Goal: Task Accomplishment & Management: Manage account settings

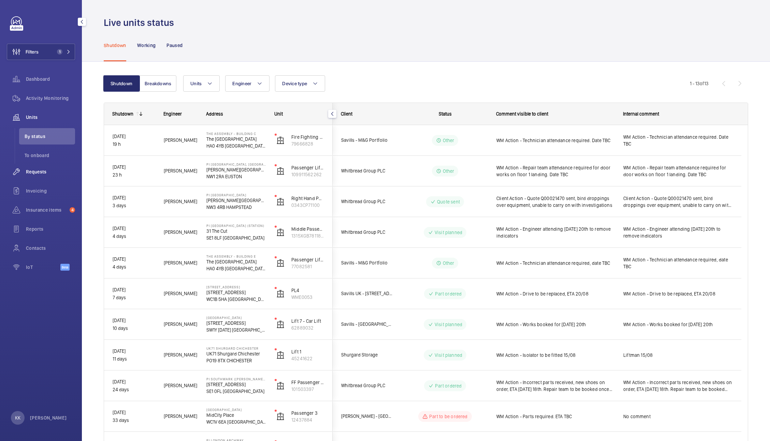
click at [34, 171] on span "Requests" at bounding box center [50, 171] width 49 height 7
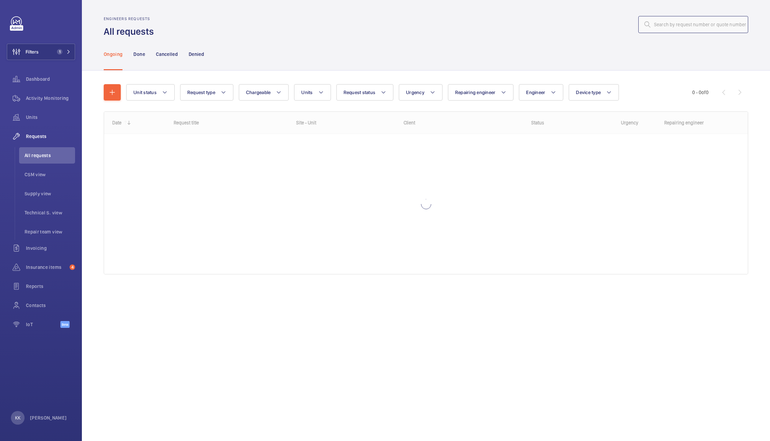
click at [696, 26] on input "text" at bounding box center [693, 24] width 110 height 17
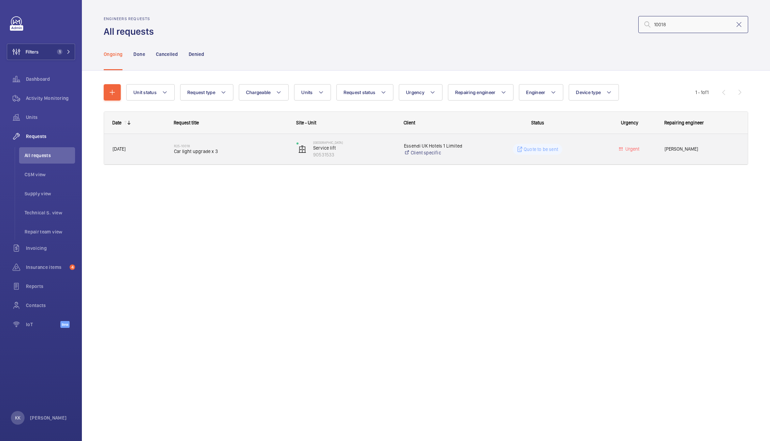
type input "10018"
click at [232, 149] on span "Car light upgrade x 3" at bounding box center [231, 151] width 114 height 7
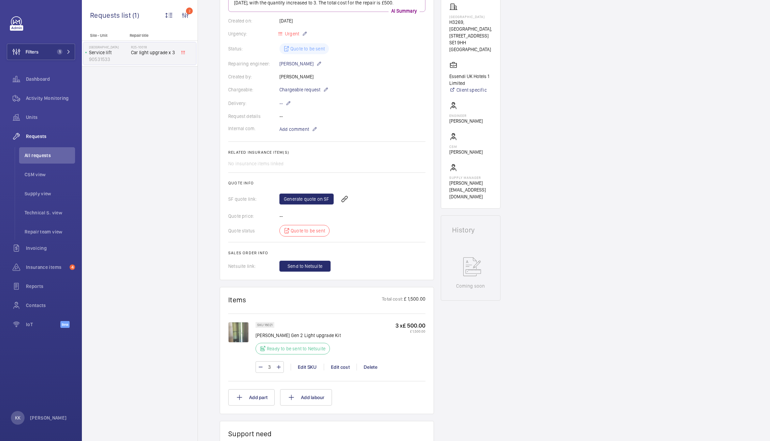
scroll to position [112, 0]
click at [308, 199] on link "Generate quote on SF" at bounding box center [306, 199] width 54 height 11
click at [604, 125] on div "Engineers requests R25-10018 A repair request was created on [DATE] to upgrade …" at bounding box center [484, 328] width 572 height 747
click at [38, 118] on span "Units" at bounding box center [50, 117] width 49 height 7
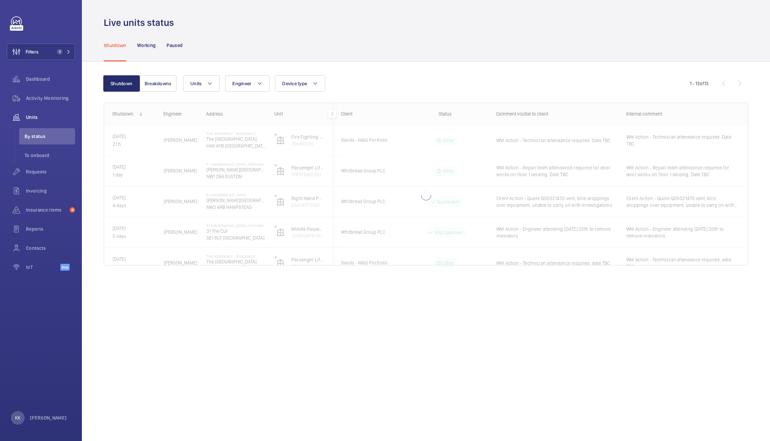
click at [640, 62] on div "Shutdown Breakdowns Units Engineer Device type More filters Reset all filters 1…" at bounding box center [426, 180] width 688 height 237
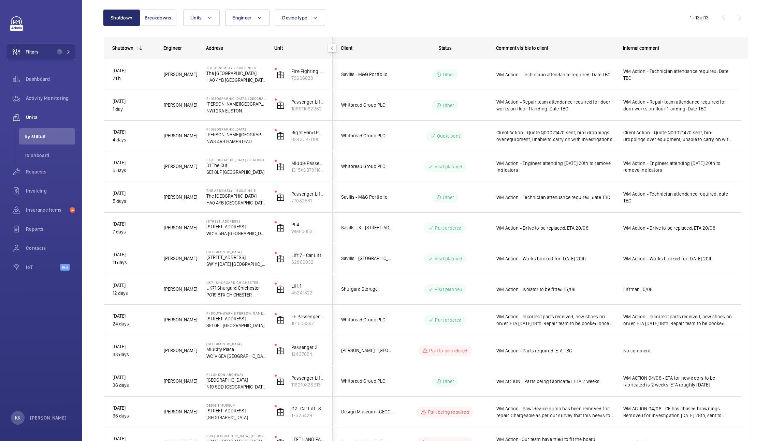
scroll to position [55, 0]
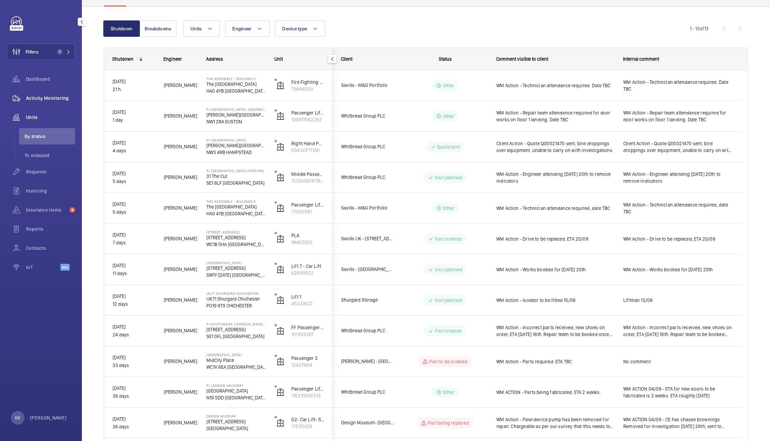
click at [52, 94] on div "Activity Monitoring" at bounding box center [41, 98] width 68 height 16
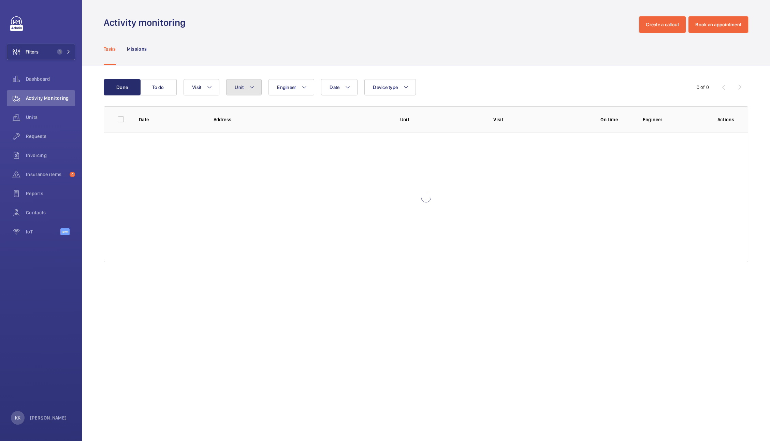
click at [240, 89] on span "Unit" at bounding box center [239, 87] width 9 height 5
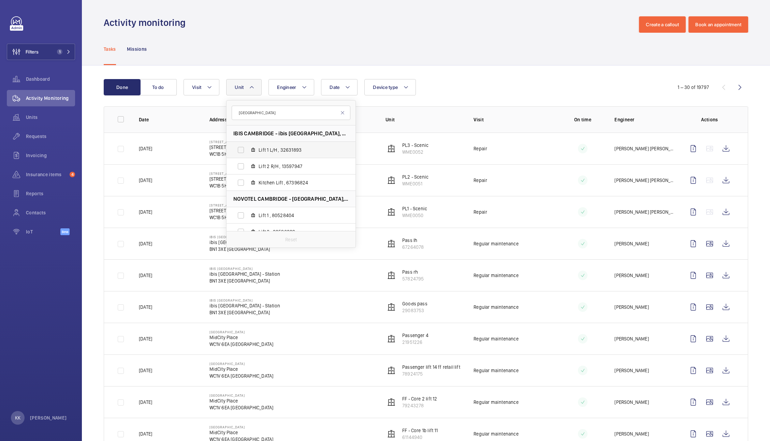
type input "[GEOGRAPHIC_DATA]"
click at [268, 158] on label "Lift 1 L/H , 32631893" at bounding box center [285, 150] width 118 height 16
click at [248, 157] on input "Lift 1 L/H , 32631893" at bounding box center [241, 150] width 14 height 14
checkbox input "true"
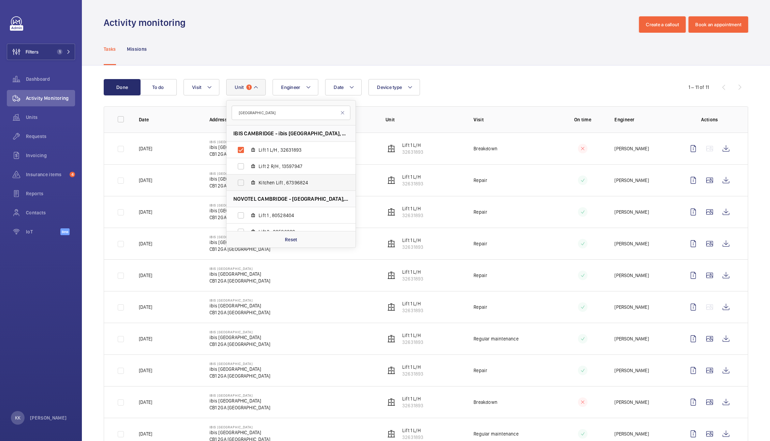
click at [289, 175] on label "Kitchen Lift , 67396824" at bounding box center [285, 183] width 118 height 16
click at [248, 176] on input "Kitchen Lift , 67396824" at bounding box center [241, 183] width 14 height 14
checkbox input "true"
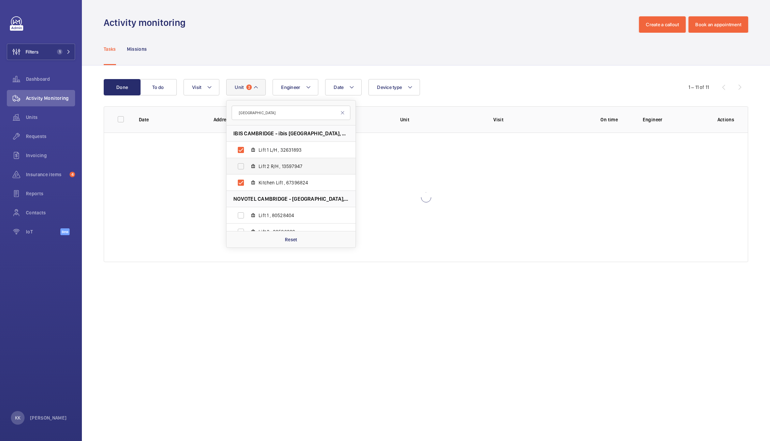
click at [287, 169] on span "Lift 2 R/H , 13597947" at bounding box center [297, 166] width 79 height 7
click at [248, 169] on input "Lift 2 R/H , 13597947" at bounding box center [241, 167] width 14 height 14
checkbox input "true"
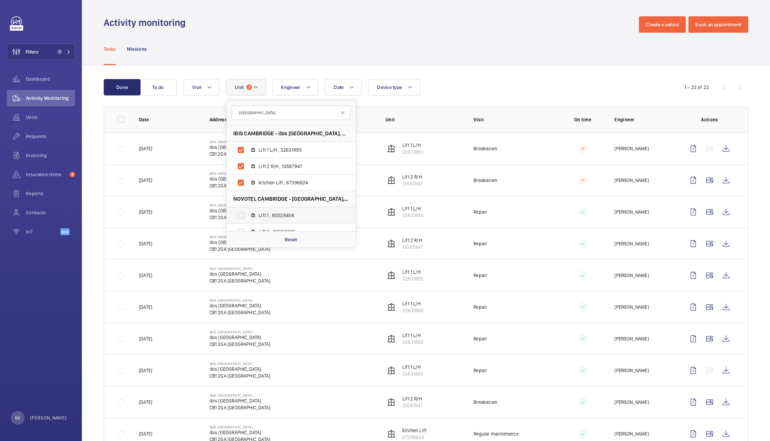
click at [278, 218] on span "Lift 1 , 80528404" at bounding box center [297, 215] width 79 height 7
click at [248, 218] on input "Lift 1 , 80528404" at bounding box center [241, 216] width 14 height 14
checkbox input "true"
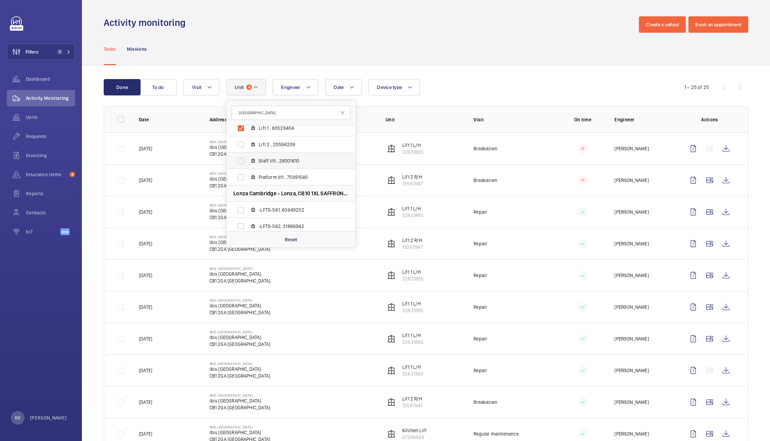
click at [273, 168] on label "Staff lift , 28001610" at bounding box center [285, 161] width 118 height 16
click at [248, 168] on input "Staff lift , 28001610" at bounding box center [241, 161] width 14 height 14
checkbox input "true"
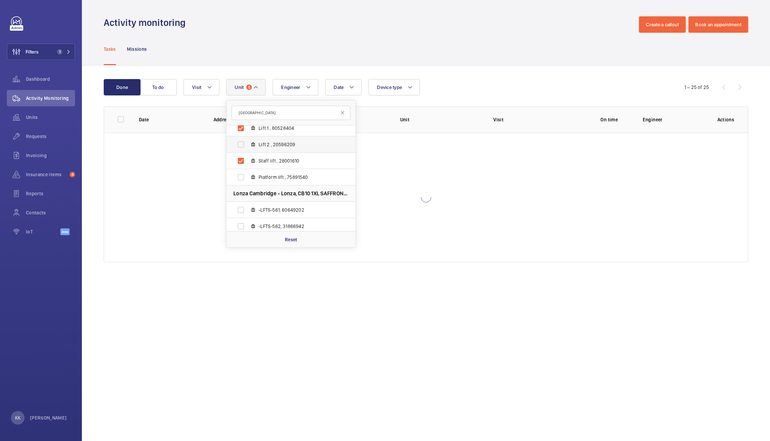
click at [270, 147] on span "Lift 2 , 20596209" at bounding box center [297, 144] width 79 height 7
click at [248, 147] on input "Lift 2 , 20596209" at bounding box center [241, 145] width 14 height 14
checkbox input "true"
click at [272, 181] on label "Platform lift , 75891540" at bounding box center [285, 177] width 118 height 16
click at [248, 181] on input "Platform lift , 75891540" at bounding box center [241, 177] width 14 height 14
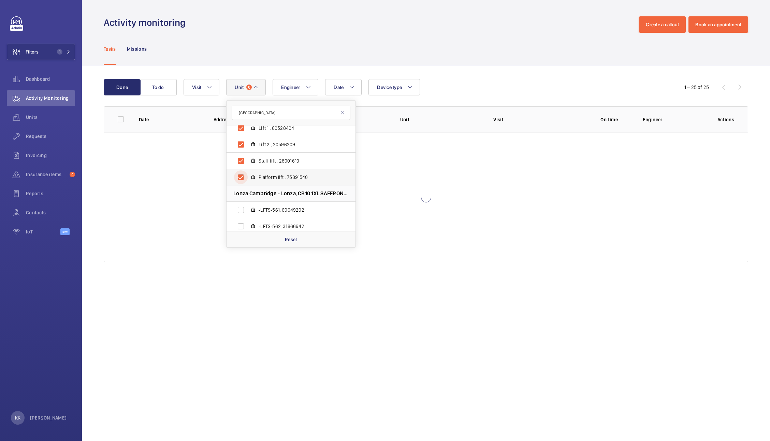
checkbox input "true"
click at [505, 63] on div "Tasks Missions" at bounding box center [426, 49] width 644 height 32
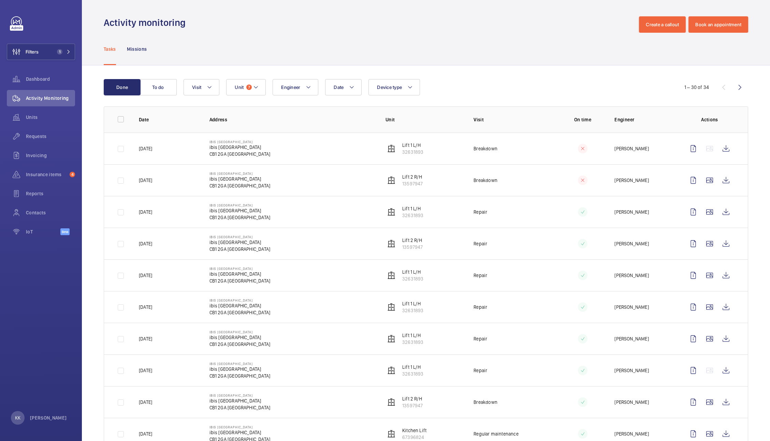
click at [723, 181] on wm-front-icon-button at bounding box center [725, 180] width 16 height 16
click at [725, 148] on wm-front-icon-button at bounding box center [725, 148] width 16 height 16
click at [41, 109] on div "Units" at bounding box center [41, 117] width 68 height 16
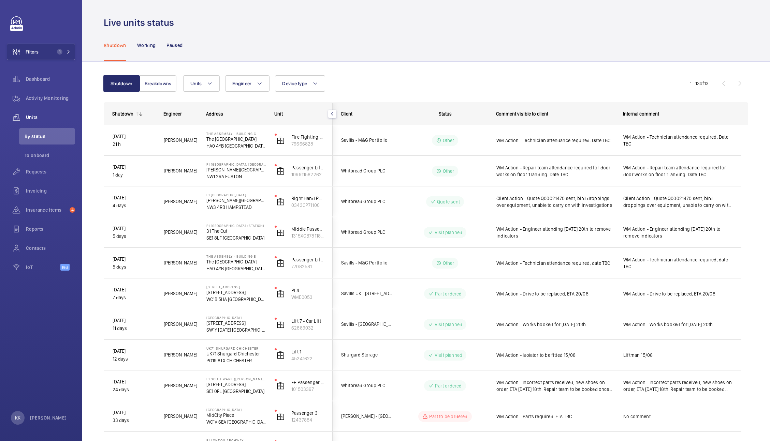
click at [352, 23] on div "Live units status" at bounding box center [426, 22] width 644 height 13
click at [376, 29] on div "Shutdown Working Paused" at bounding box center [426, 45] width 644 height 32
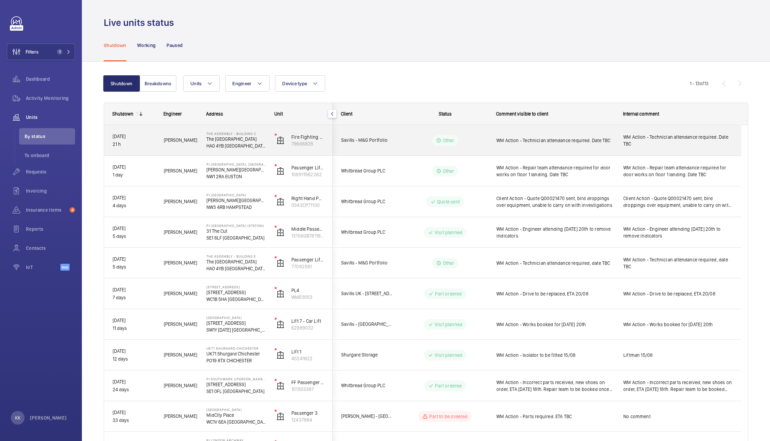
click at [555, 141] on span "WM Action - Technician attendance required. Date TBC" at bounding box center [555, 140] width 118 height 7
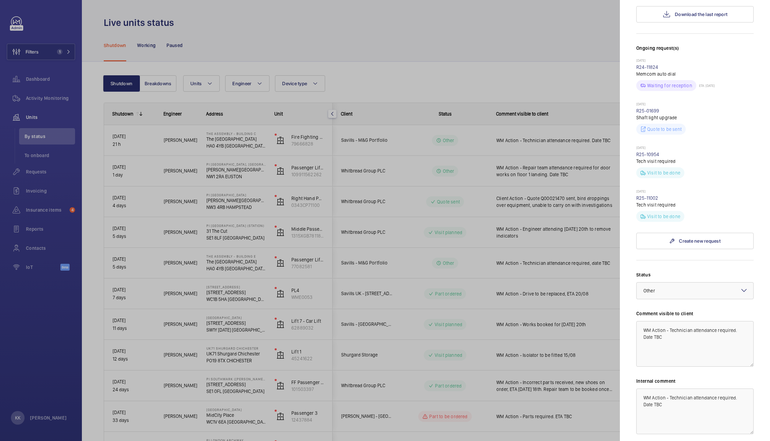
scroll to position [223, 0]
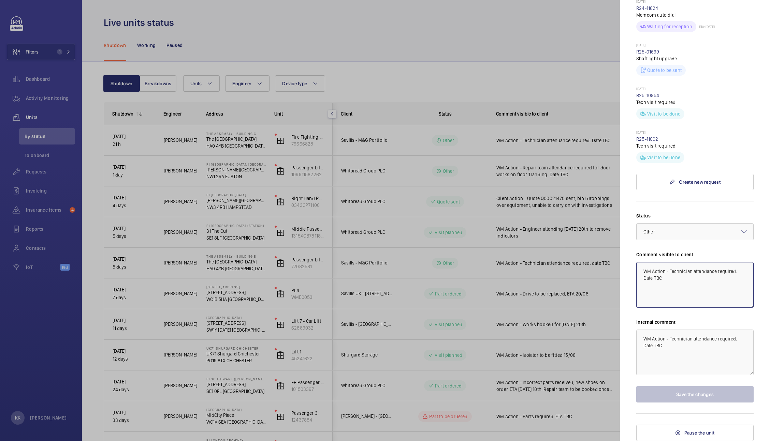
drag, startPoint x: 718, startPoint y: 270, endPoint x: 763, endPoint y: 311, distance: 60.1
click at [763, 311] on mat-sidenav "Stopped unit The Assembly - Building C [GEOGRAPHIC_DATA] HA0 4YB [GEOGRAPHIC_DA…" at bounding box center [695, 220] width 150 height 441
drag, startPoint x: 731, startPoint y: 279, endPoint x: 582, endPoint y: 276, distance: 149.4
click at [582, 276] on mat-sidenav-container "Filters 1 Dashboard Activity Monitoring Units By status To onboard Requests Inv…" at bounding box center [385, 220] width 770 height 441
type textarea "WM Action - Technician attendance 19/08"
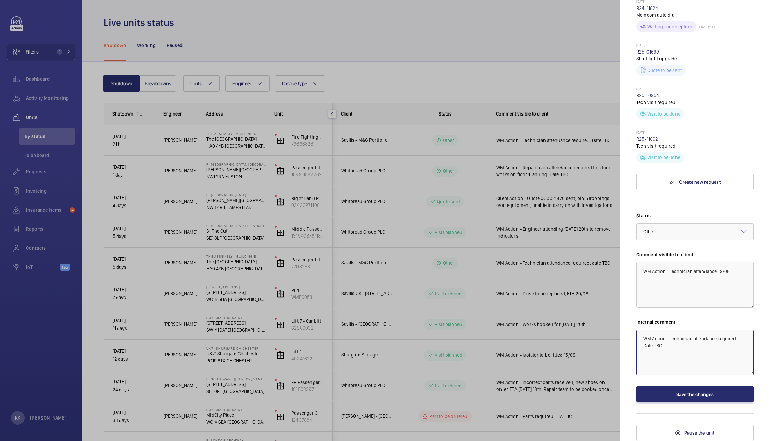
drag, startPoint x: 697, startPoint y: 346, endPoint x: 477, endPoint y: 258, distance: 236.9
click at [477, 258] on mat-sidenav-container "Filters 1 Dashboard Activity Monitoring Units By status To onboard Requests Inv…" at bounding box center [385, 220] width 770 height 441
paste textarea "19/08"
click at [647, 234] on span "Other" at bounding box center [649, 231] width 12 height 5
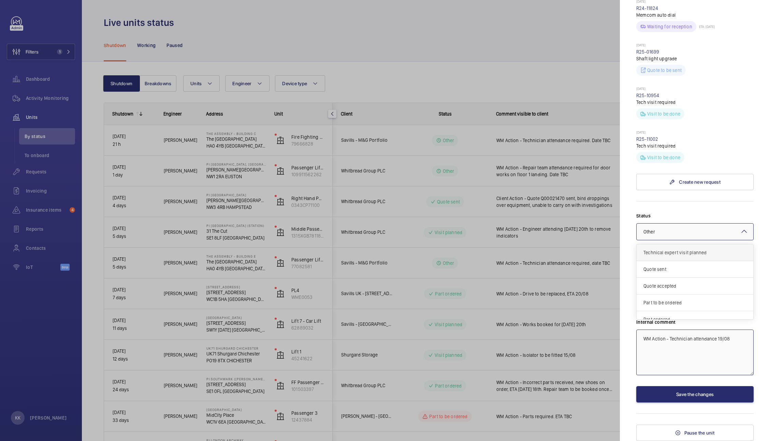
click at [697, 255] on span "Technical expert visit planned" at bounding box center [694, 252] width 103 height 7
type textarea "WM Action - Technician attendance 19/08"
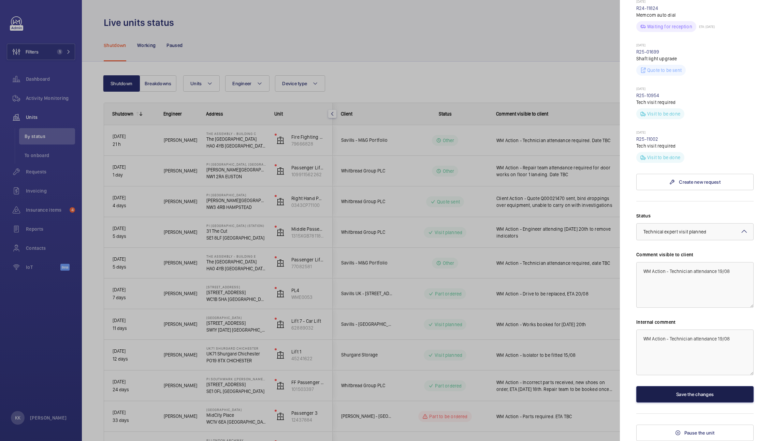
click at [684, 394] on button "Save the changes" at bounding box center [694, 394] width 117 height 16
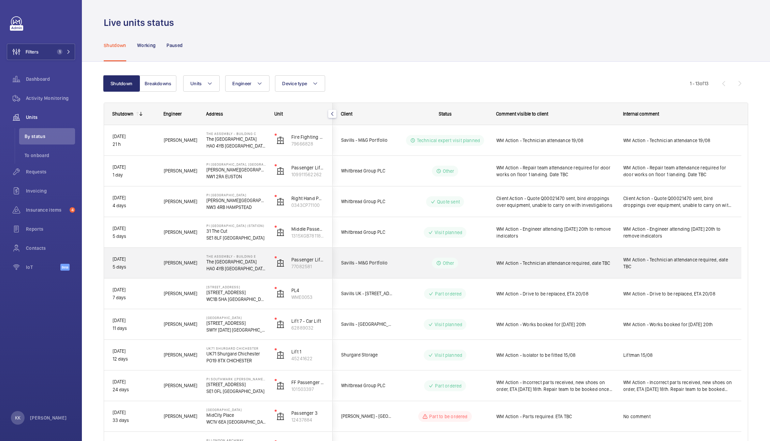
click at [569, 260] on span "WM Action - Technician attendance required, date TBC" at bounding box center [555, 263] width 118 height 7
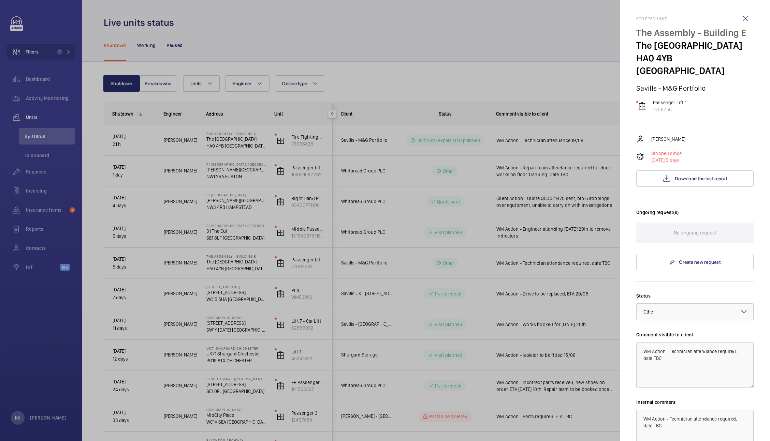
scroll to position [80, 0]
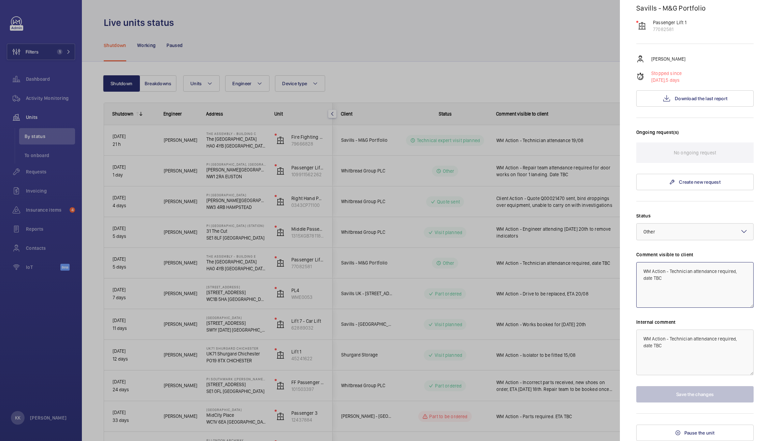
drag, startPoint x: 681, startPoint y: 296, endPoint x: 505, endPoint y: 187, distance: 207.3
click at [505, 187] on mat-sidenav-container "Filters 1 Dashboard Activity Monitoring Units By status To onboard Requests Inv…" at bounding box center [385, 220] width 770 height 441
paste textarea "19/08"
type textarea "WM Action - Technician attendance 19/08"
drag, startPoint x: 664, startPoint y: 353, endPoint x: 529, endPoint y: 279, distance: 153.7
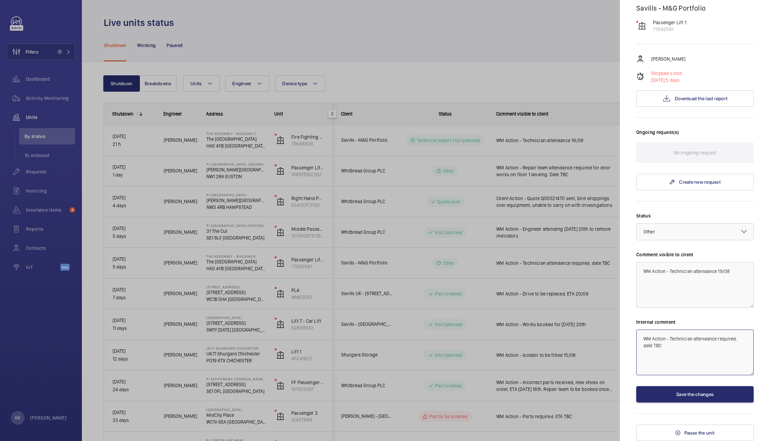
click at [529, 279] on mat-sidenav-container "Filters 1 Dashboard Activity Monitoring Units By status To onboard Requests Inv…" at bounding box center [385, 220] width 770 height 441
paste textarea "19/08"
click at [711, 230] on div at bounding box center [694, 232] width 117 height 16
click at [694, 247] on div "Technical expert visit planned" at bounding box center [694, 252] width 117 height 17
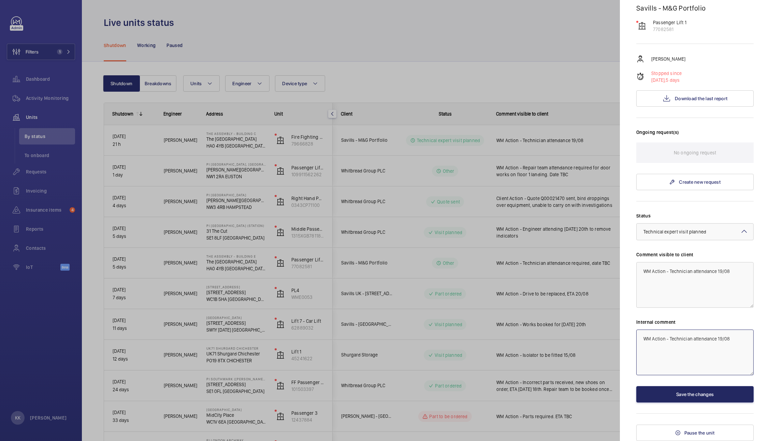
type textarea "WM Action - Technician attendance 19/08"
click at [675, 389] on button "Save the changes" at bounding box center [694, 394] width 117 height 16
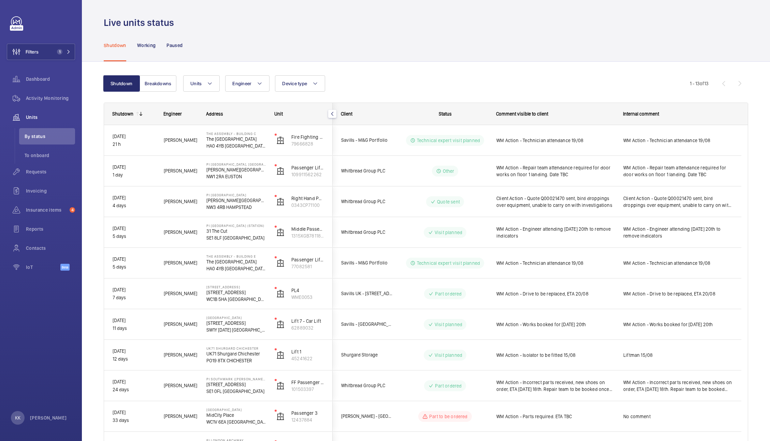
click at [575, 78] on div "Units Engineer Device type More filters Reset all filters" at bounding box center [436, 83] width 506 height 16
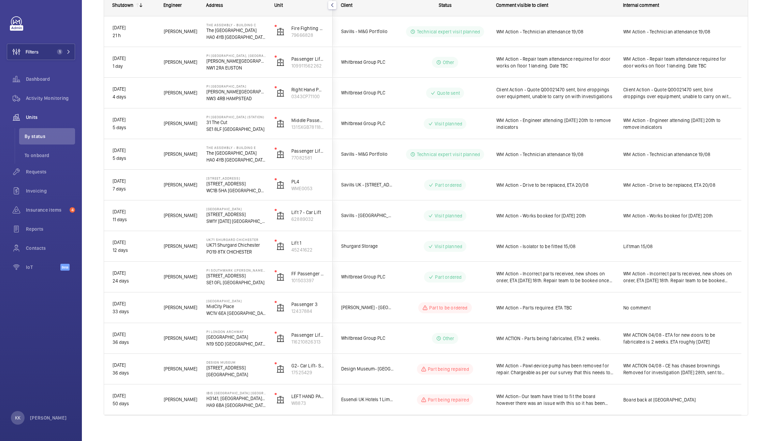
scroll to position [108, 0]
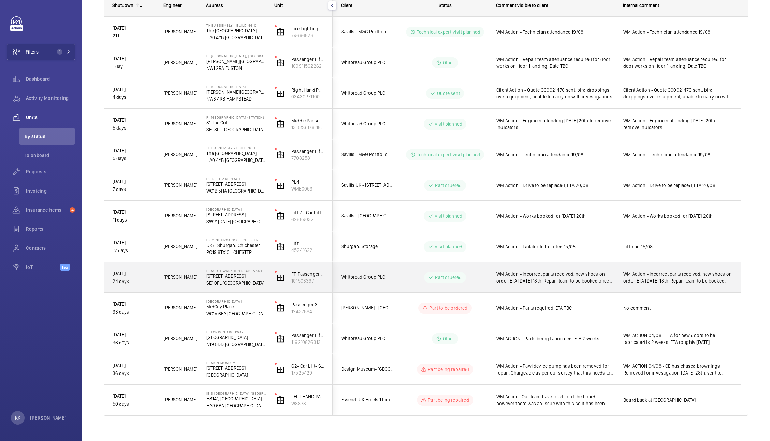
click at [560, 277] on span "WM Action - Incorrect parts received, new shoes on order, ETA [DATE] 18th. Repa…" at bounding box center [555, 278] width 118 height 14
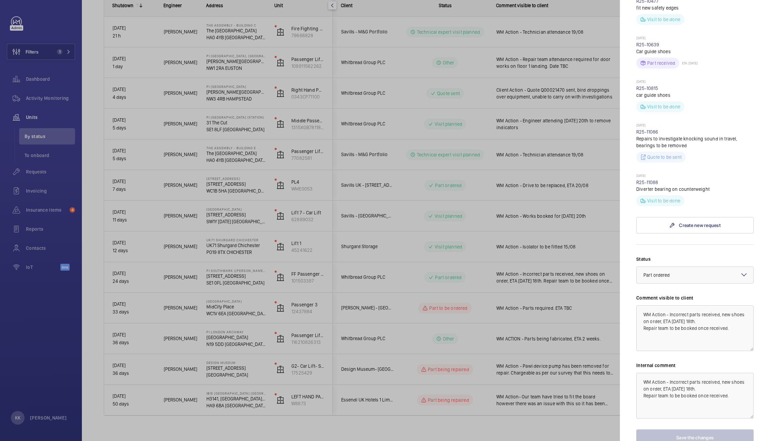
scroll to position [301, 0]
drag, startPoint x: 668, startPoint y: 282, endPoint x: 723, endPoint y: 356, distance: 92.3
click at [723, 356] on div "Status Select a status × Part ordered × Comment visible to client WM Action - I…" at bounding box center [694, 349] width 117 height 190
paste textarea "remove the bearings to take to a specialist"
click at [668, 304] on textarea "WM Action -remove the bearings to take to a specialist" at bounding box center [694, 327] width 117 height 46
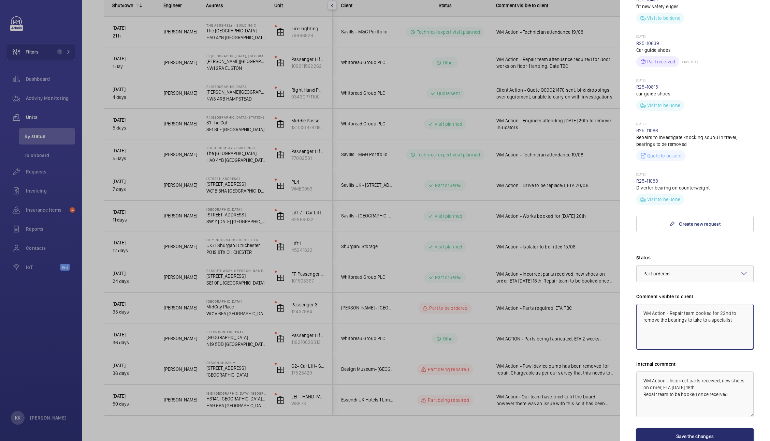
click at [727, 304] on textarea "WM Action - Repair team booked for 22nd to remove the bearings to take to a spe…" at bounding box center [694, 327] width 117 height 46
drag, startPoint x: 740, startPoint y: 298, endPoint x: 521, endPoint y: 224, distance: 231.4
click at [521, 224] on mat-sidenav-container "Filters 1 Dashboard Activity Monitoring Units By status To onboard Requests Inv…" at bounding box center [385, 220] width 770 height 441
type textarea "WM Action - Repair team booked for 22nd to remove the bearings to take to a spe…"
drag, startPoint x: 742, startPoint y: 374, endPoint x: 516, endPoint y: 274, distance: 247.2
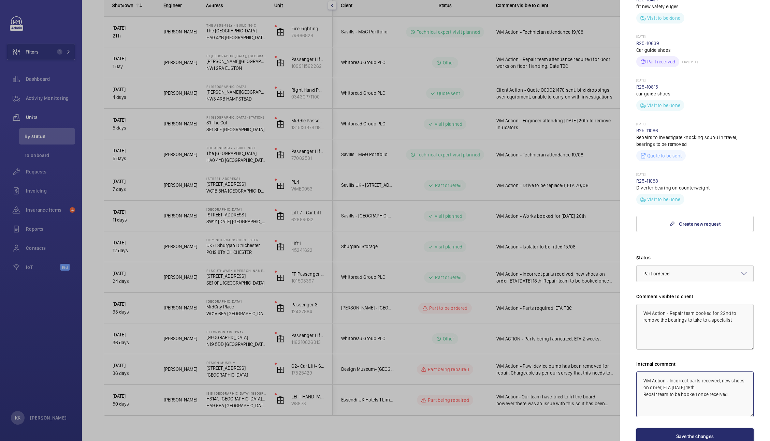
click at [516, 274] on mat-sidenav-container "Filters 1 Dashboard Activity Monitoring Units By status To onboard Requests Inv…" at bounding box center [385, 220] width 770 height 441
paste textarea "Repair team booked for 22nd to remove the bearings to take to a specialist"
click at [671, 270] on div "× Part ordered" at bounding box center [665, 273] width 44 height 7
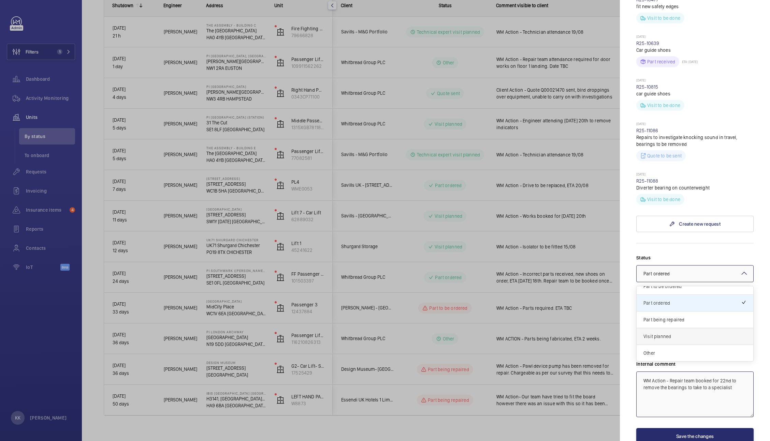
click at [658, 328] on div "Visit planned" at bounding box center [694, 336] width 117 height 17
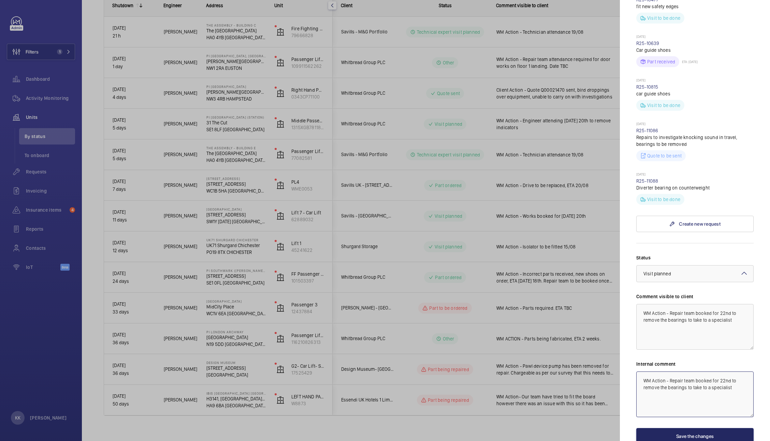
type textarea "WM Action - Repair team booked for 22nd to remove the bearings to take to a spe…"
click at [676, 428] on button "Save the changes" at bounding box center [694, 436] width 117 height 16
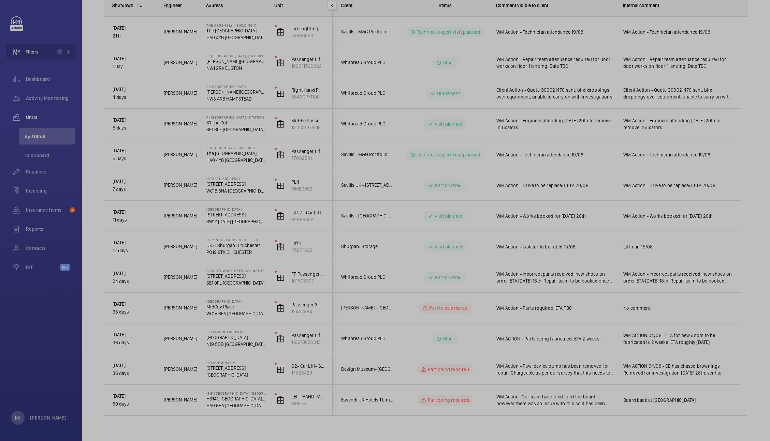
scroll to position [0, 0]
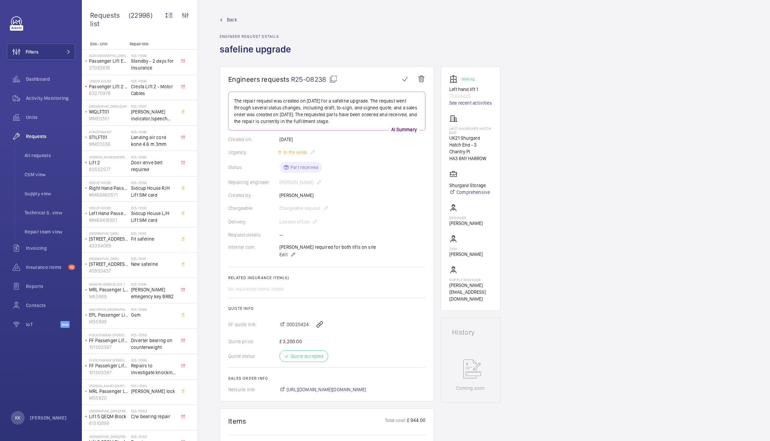
click at [490, 27] on div "Back Engineer request details safeline upgrade" at bounding box center [484, 41] width 528 height 50
click at [321, 78] on span "R25-08238" at bounding box center [314, 79] width 46 height 9
click at [31, 154] on span "All requests" at bounding box center [50, 155] width 50 height 7
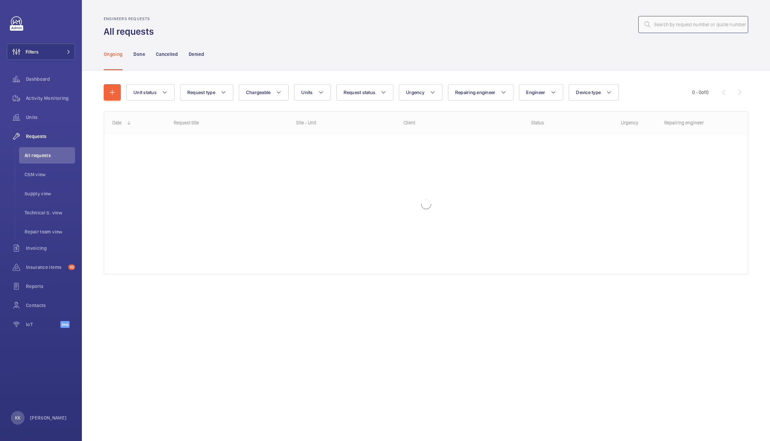
click at [676, 24] on input "text" at bounding box center [693, 24] width 110 height 17
paste input "07417"
type input "07417"
click at [143, 51] on p "Done" at bounding box center [138, 54] width 11 height 7
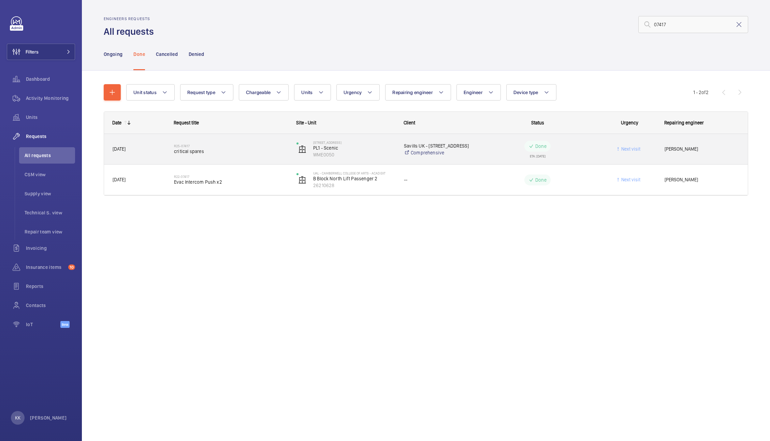
click at [199, 150] on span "critical spares" at bounding box center [231, 151] width 114 height 7
